Goal: Find specific page/section: Find specific page/section

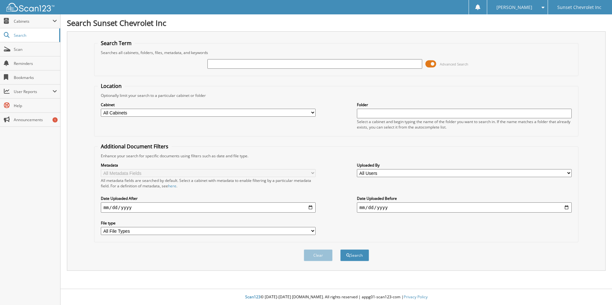
click at [212, 63] on input "text" at bounding box center [314, 64] width 215 height 10
type input "657430"
click at [340, 250] on button "Search" at bounding box center [354, 256] width 29 height 12
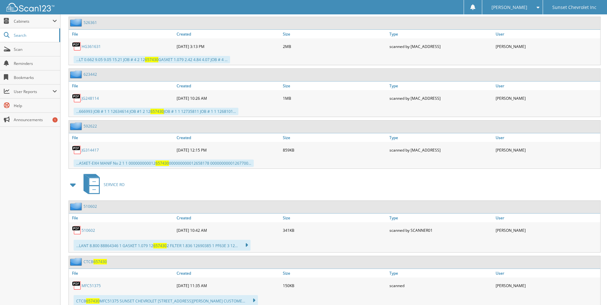
scroll to position [640, 0]
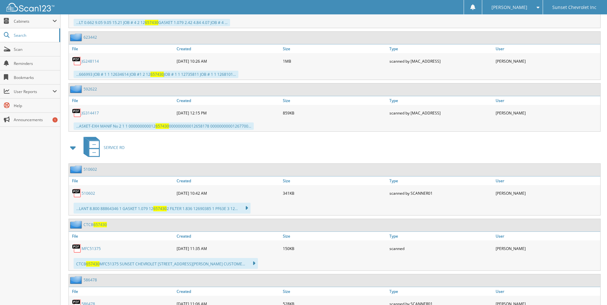
click at [90, 248] on link "MFC51375" at bounding box center [91, 248] width 19 height 5
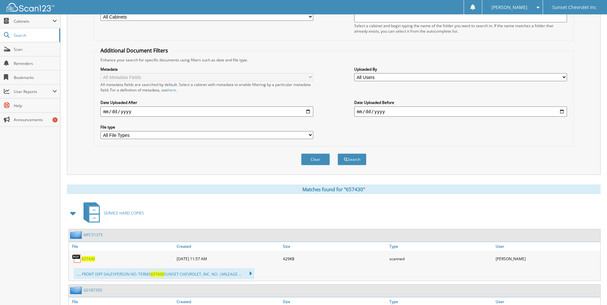
scroll to position [0, 0]
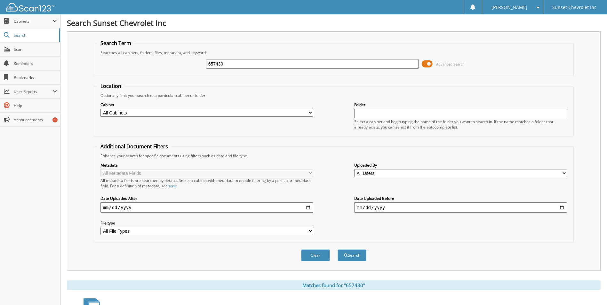
drag, startPoint x: 239, startPoint y: 63, endPoint x: 203, endPoint y: 63, distance: 36.2
click at [203, 63] on div "657430 Advanced Search" at bounding box center [333, 63] width 473 height 17
type input "657006"
click at [338, 250] on button "Search" at bounding box center [352, 256] width 29 height 12
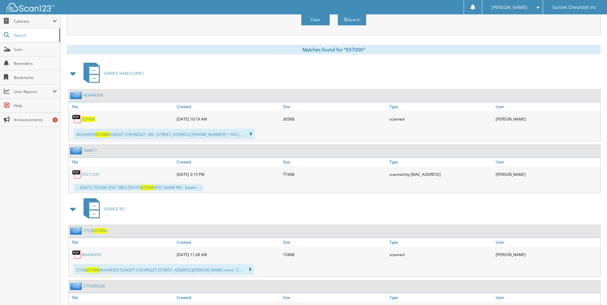
scroll to position [256, 0]
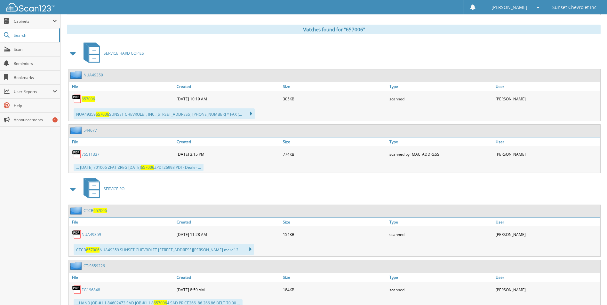
click at [92, 236] on link "NUA49359" at bounding box center [92, 234] width 20 height 5
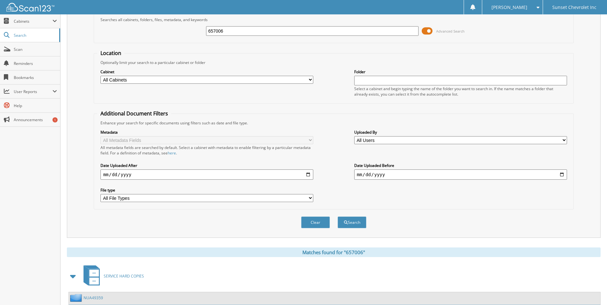
scroll to position [32, 0]
drag, startPoint x: 240, startPoint y: 32, endPoint x: 183, endPoint y: 22, distance: 58.2
click at [183, 22] on fieldset "Search Term Searches all cabinets, folders, files, metadata, and keywords 65700…" at bounding box center [334, 26] width 480 height 36
type input "657464"
click at [338, 218] on button "Search" at bounding box center [352, 224] width 29 height 12
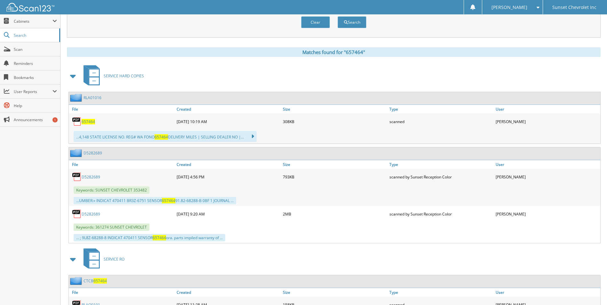
scroll to position [275, 0]
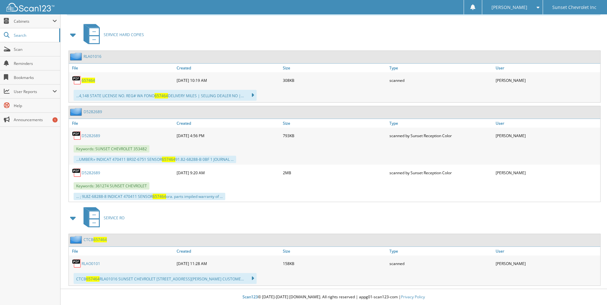
click at [92, 263] on link "RLAO0101" at bounding box center [91, 263] width 19 height 5
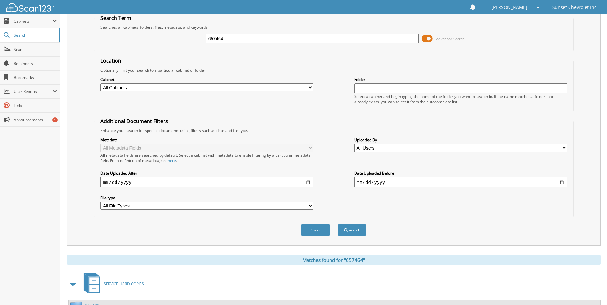
scroll to position [0, 0]
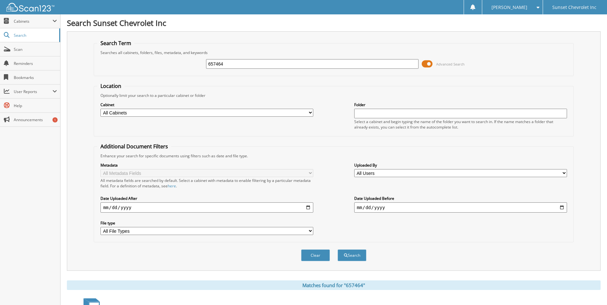
drag, startPoint x: 227, startPoint y: 64, endPoint x: 161, endPoint y: 61, distance: 66.3
click at [161, 61] on div "657464 Advanced Search" at bounding box center [333, 63] width 473 height 17
type input "657693"
click at [338, 250] on button "Search" at bounding box center [352, 256] width 29 height 12
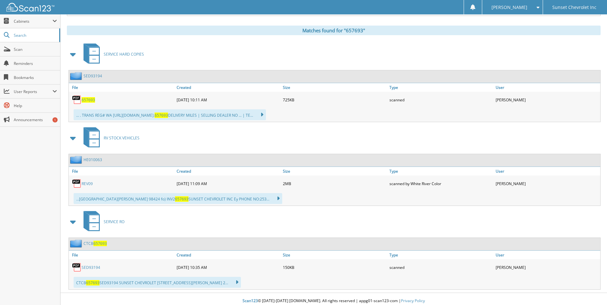
scroll to position [259, 0]
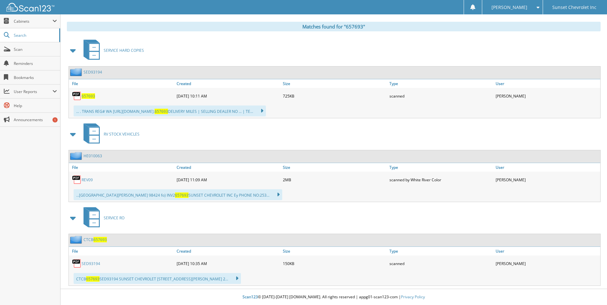
click at [95, 263] on link "SED93194" at bounding box center [91, 263] width 19 height 5
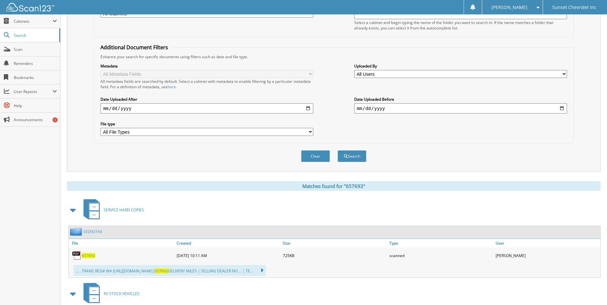
scroll to position [0, 0]
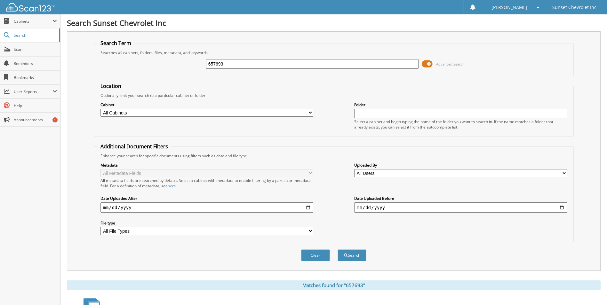
drag, startPoint x: 231, startPoint y: 63, endPoint x: 205, endPoint y: 69, distance: 27.1
click at [206, 67] on div "657693 Advanced Search" at bounding box center [333, 63] width 473 height 17
type input "657617"
click at [338, 250] on button "Search" at bounding box center [352, 256] width 29 height 12
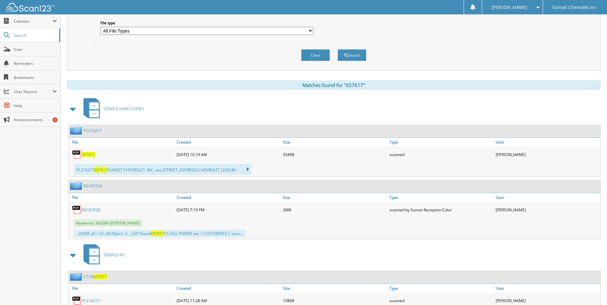
scroll to position [238, 0]
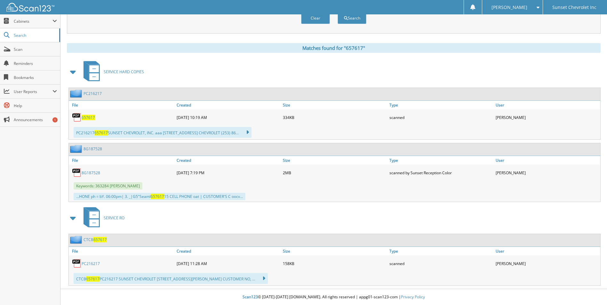
click at [93, 264] on link "PC216217" at bounding box center [91, 263] width 18 height 5
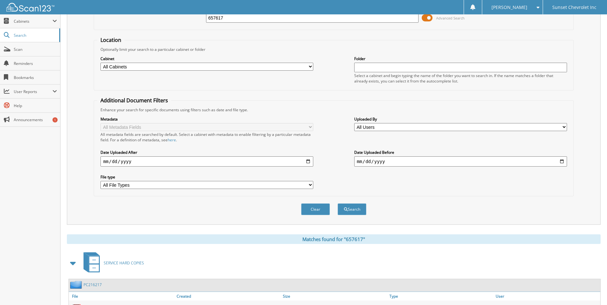
scroll to position [46, 0]
drag, startPoint x: 234, startPoint y: 19, endPoint x: 187, endPoint y: 14, distance: 47.7
click at [187, 14] on body "Gretchen B. Settings Logout Sunset Chevrolet Inc Close Cabinets My Company Emai…" at bounding box center [303, 225] width 607 height 543
type input "658027"
click at [338, 204] on button "Search" at bounding box center [352, 210] width 29 height 12
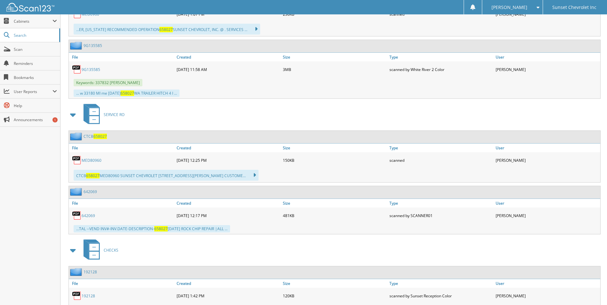
scroll to position [352, 0]
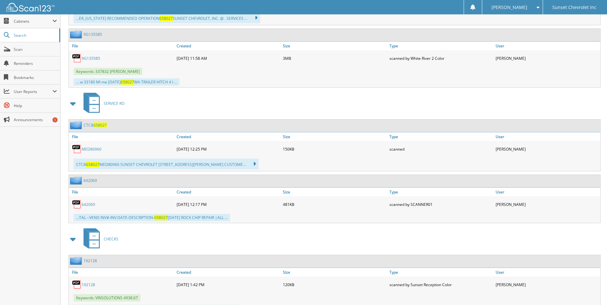
click at [92, 149] on link "MED80960" at bounding box center [92, 149] width 20 height 5
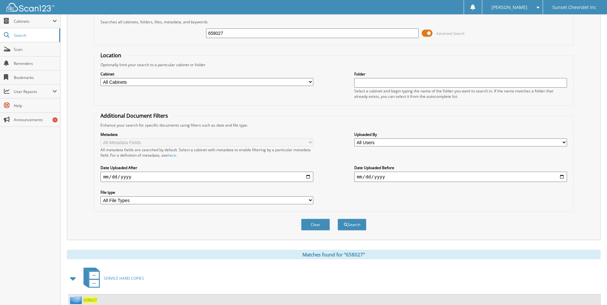
scroll to position [0, 0]
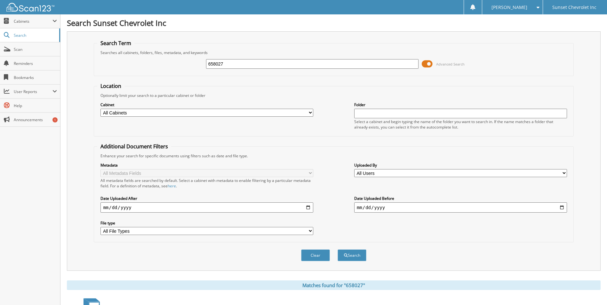
drag, startPoint x: 231, startPoint y: 61, endPoint x: 202, endPoint y: 61, distance: 29.1
click at [202, 61] on div "658027 Advanced Search" at bounding box center [333, 63] width 473 height 17
type input "658307"
click at [338, 250] on button "Search" at bounding box center [352, 256] width 29 height 12
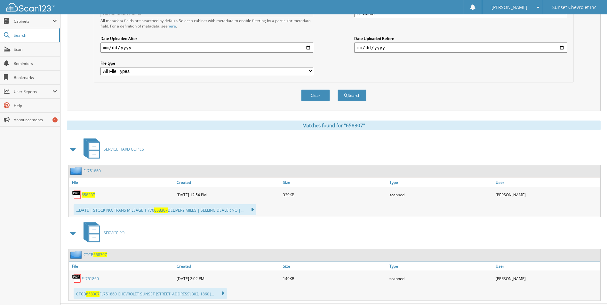
scroll to position [175, 0]
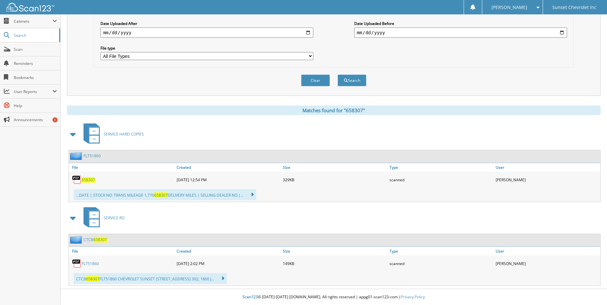
click at [90, 264] on link "FL751860" at bounding box center [90, 263] width 17 height 5
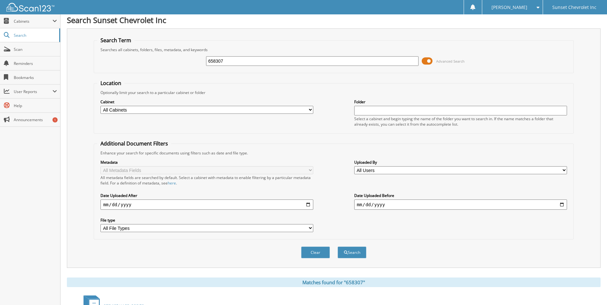
scroll to position [0, 0]
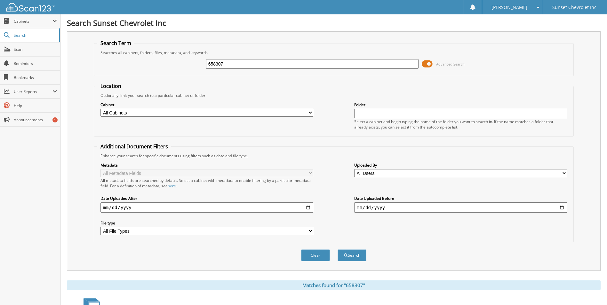
drag, startPoint x: 237, startPoint y: 60, endPoint x: 207, endPoint y: 63, distance: 30.2
click at [207, 63] on input "658307" at bounding box center [312, 64] width 213 height 10
type input "657693"
click at [338, 250] on button "Search" at bounding box center [352, 256] width 29 height 12
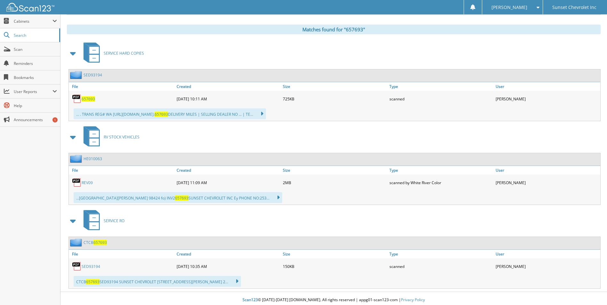
scroll to position [259, 0]
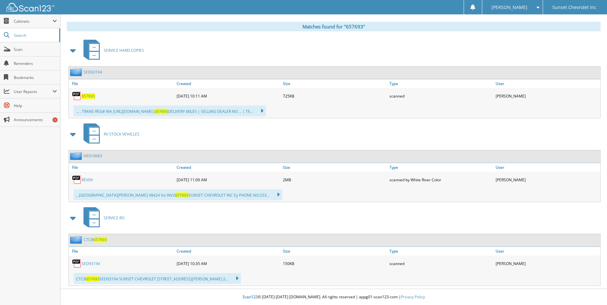
click at [88, 263] on link "SED93194" at bounding box center [91, 263] width 19 height 5
